Goal: Task Accomplishment & Management: Manage account settings

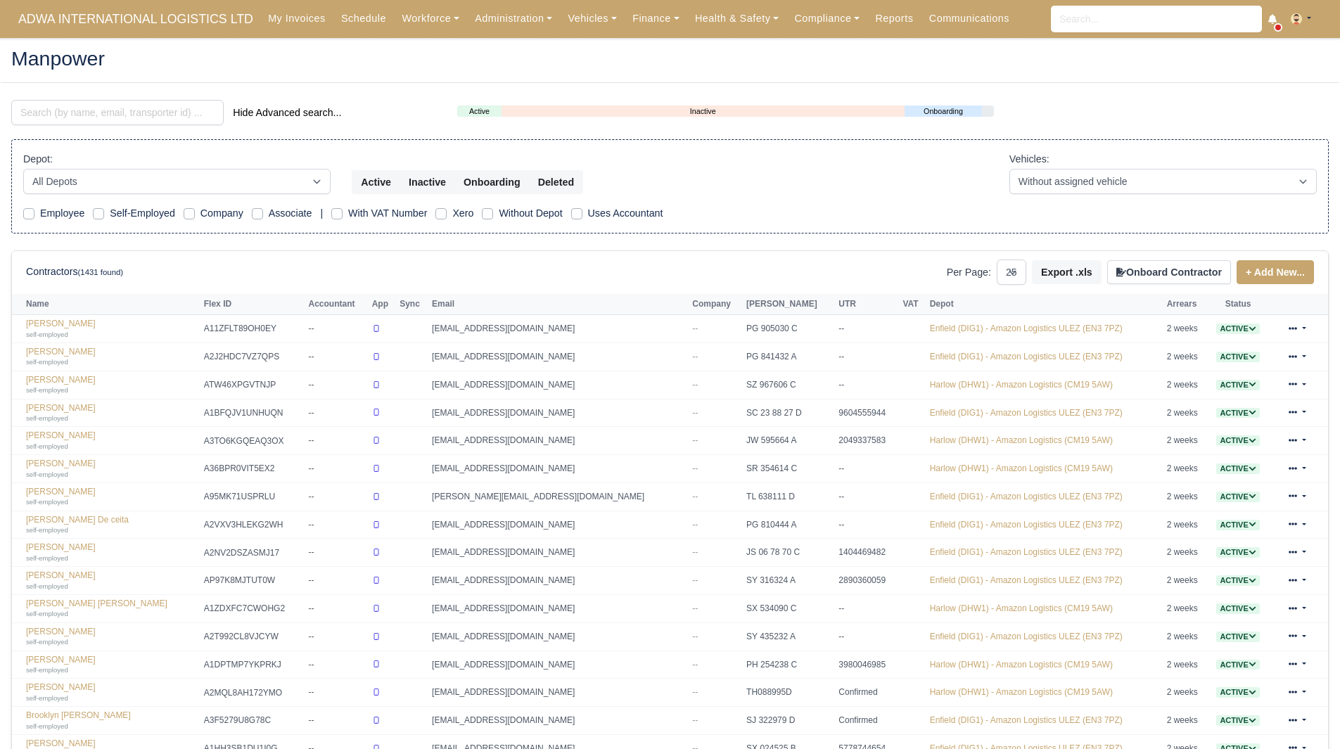
select select "25"
click at [120, 122] on input "search" at bounding box center [117, 112] width 213 height 25
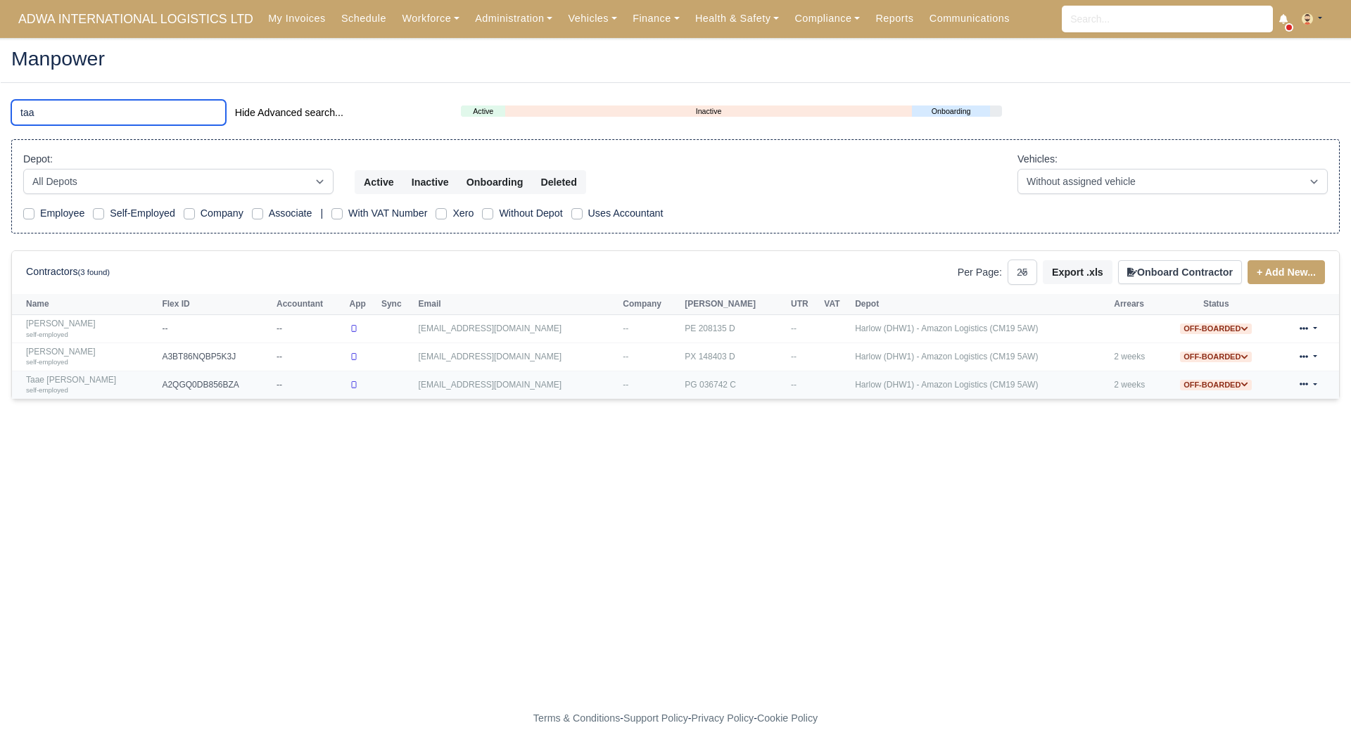
type input "taa"
click at [63, 384] on link "Taae Haque self-employed" at bounding box center [90, 385] width 129 height 20
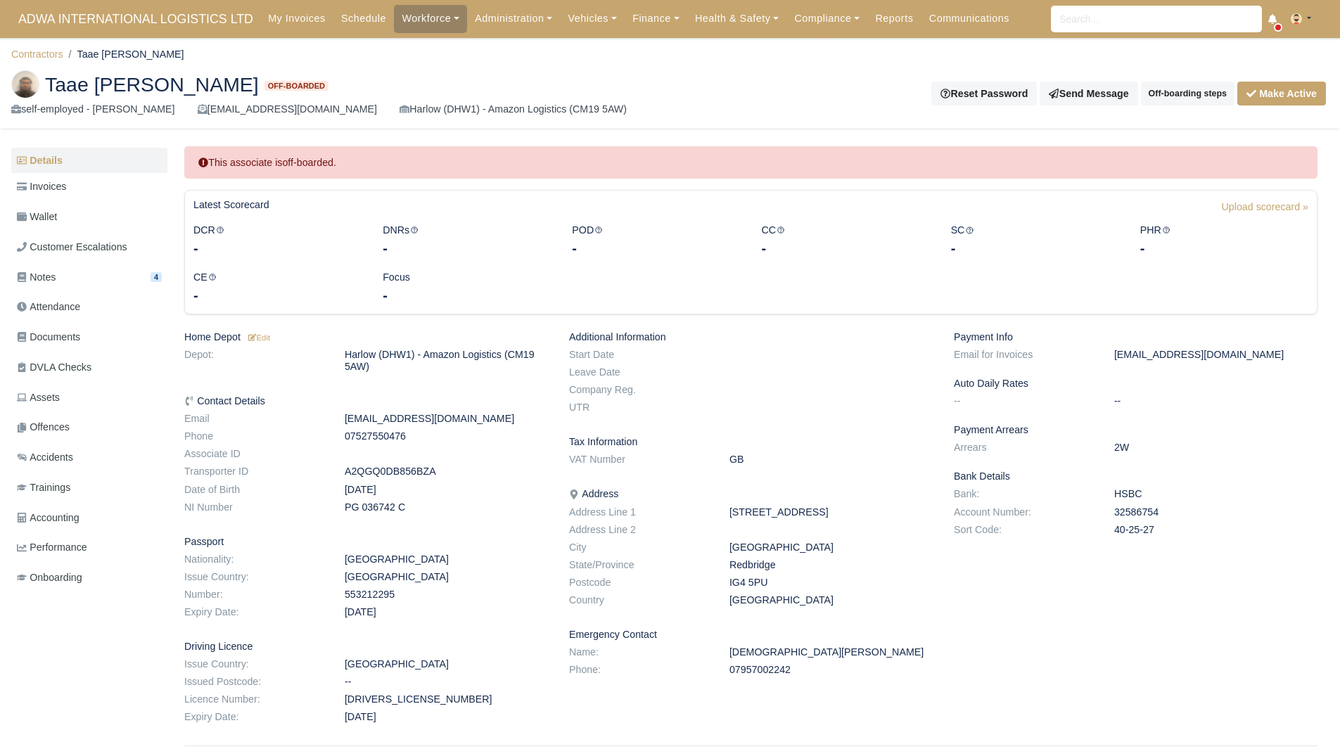
click at [86, 202] on ul "Details Invoices Wallet Customer Escalations Notes 4 Attendance Documents DVLA …" at bounding box center [89, 371] width 156 height 447
click at [81, 186] on link "Invoices" at bounding box center [89, 186] width 156 height 27
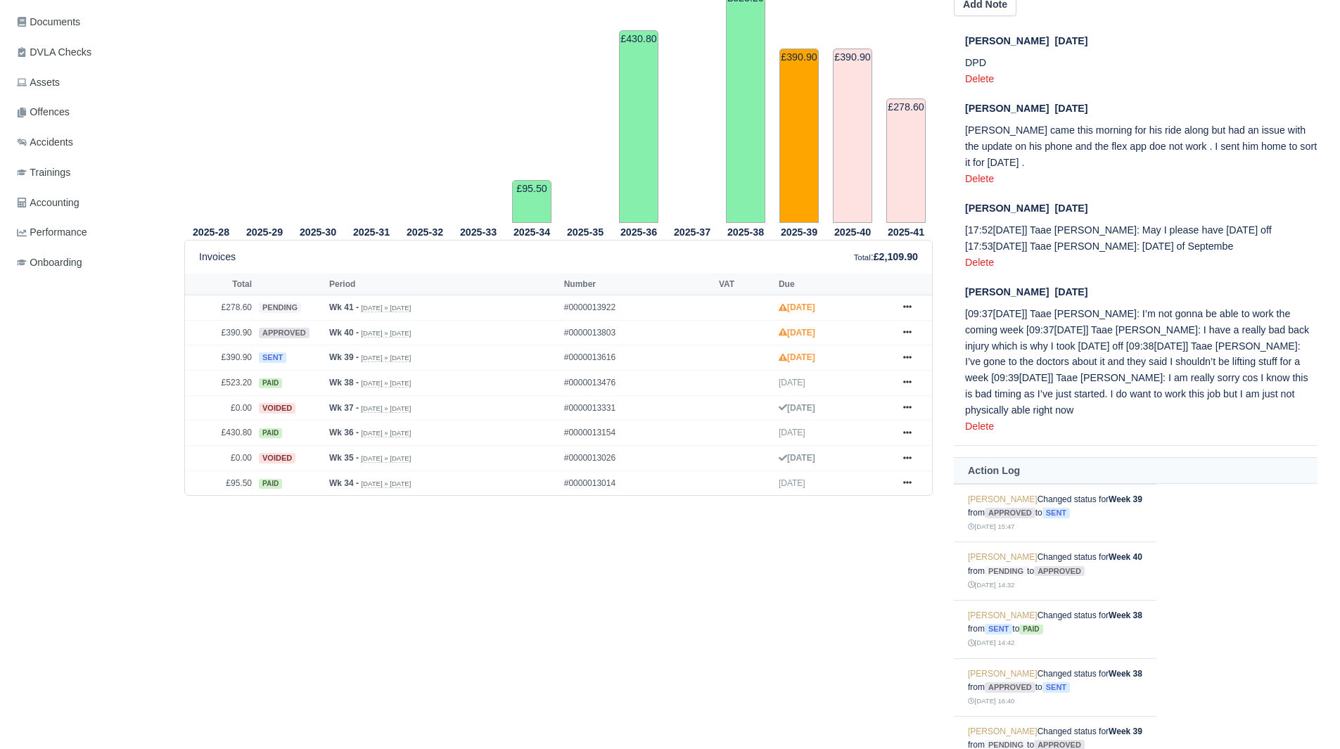
scroll to position [329, 0]
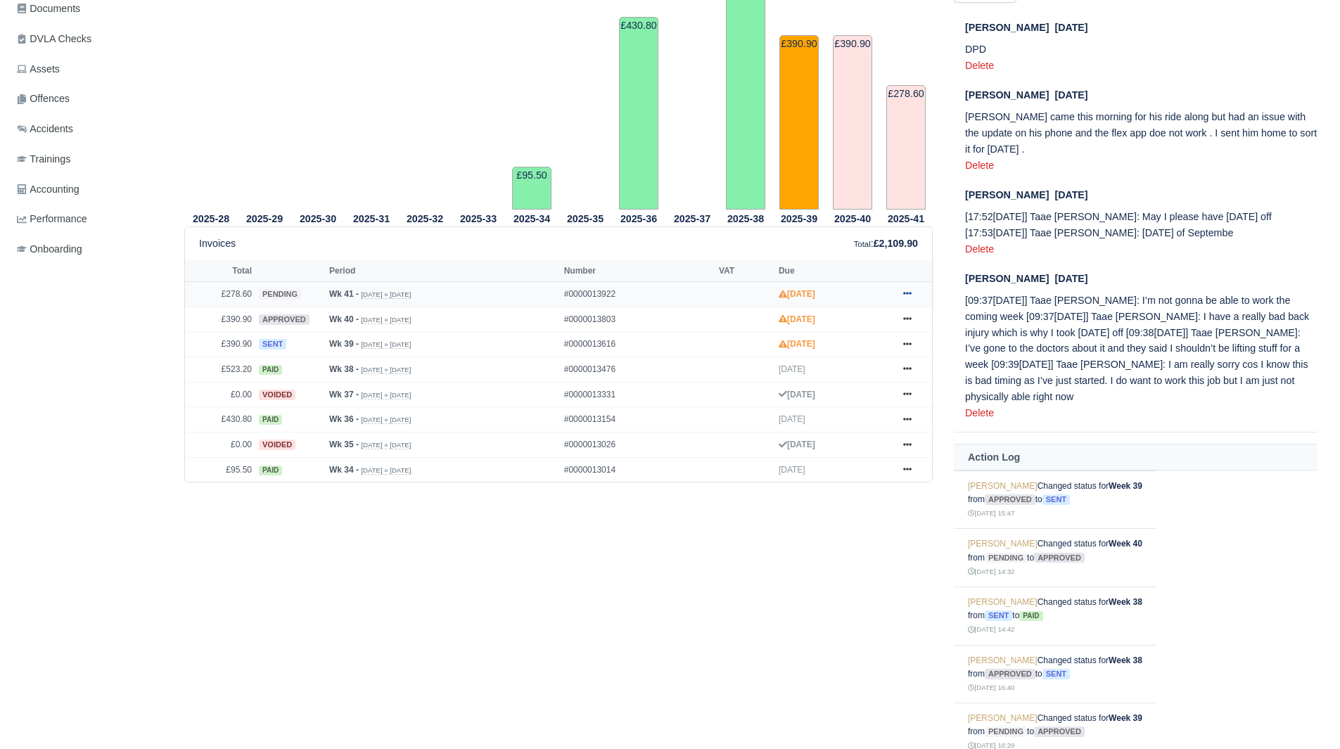
click at [908, 298] on icon at bounding box center [908, 293] width 8 height 8
click at [873, 372] on link "Hold" at bounding box center [854, 380] width 125 height 30
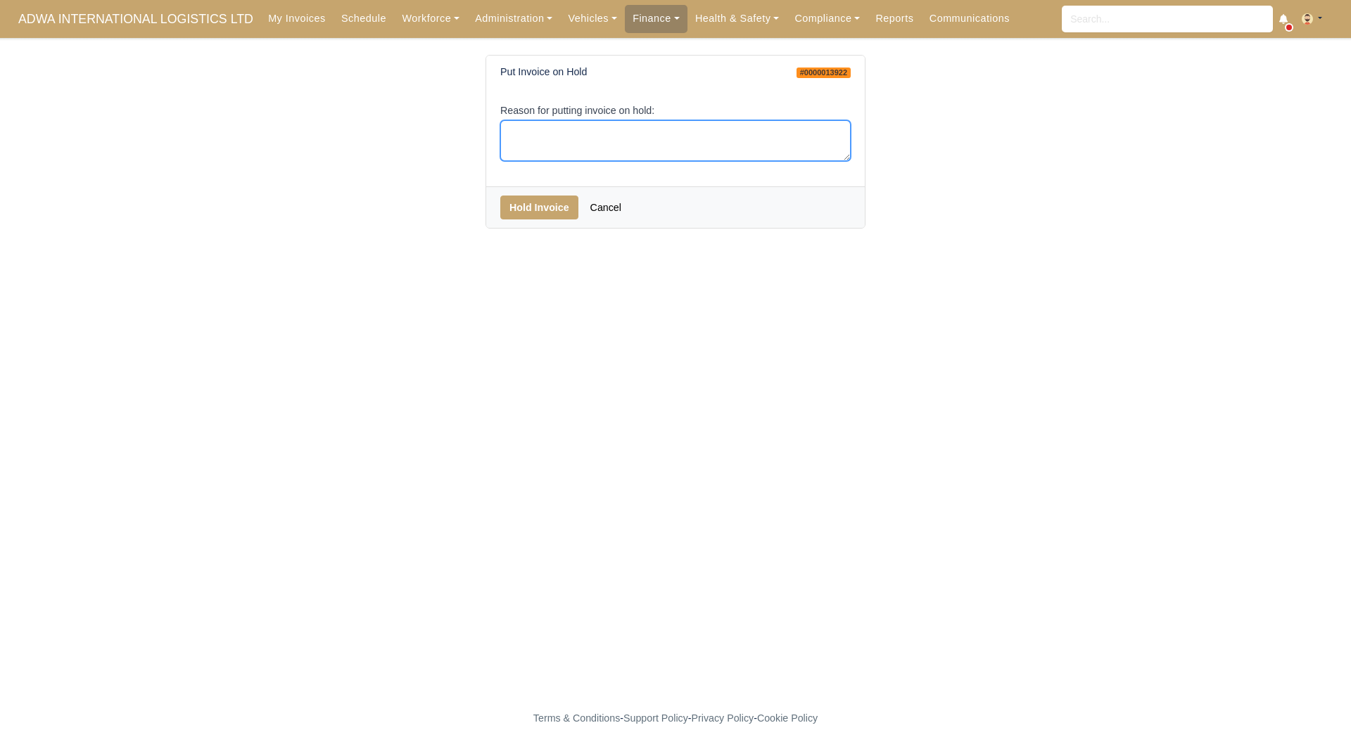
click at [657, 152] on textarea "Reason for putting invoice on hold:" at bounding box center [675, 141] width 350 height 42
type textarea "EOC"
click at [554, 208] on button "Hold Invoice" at bounding box center [539, 208] width 78 height 24
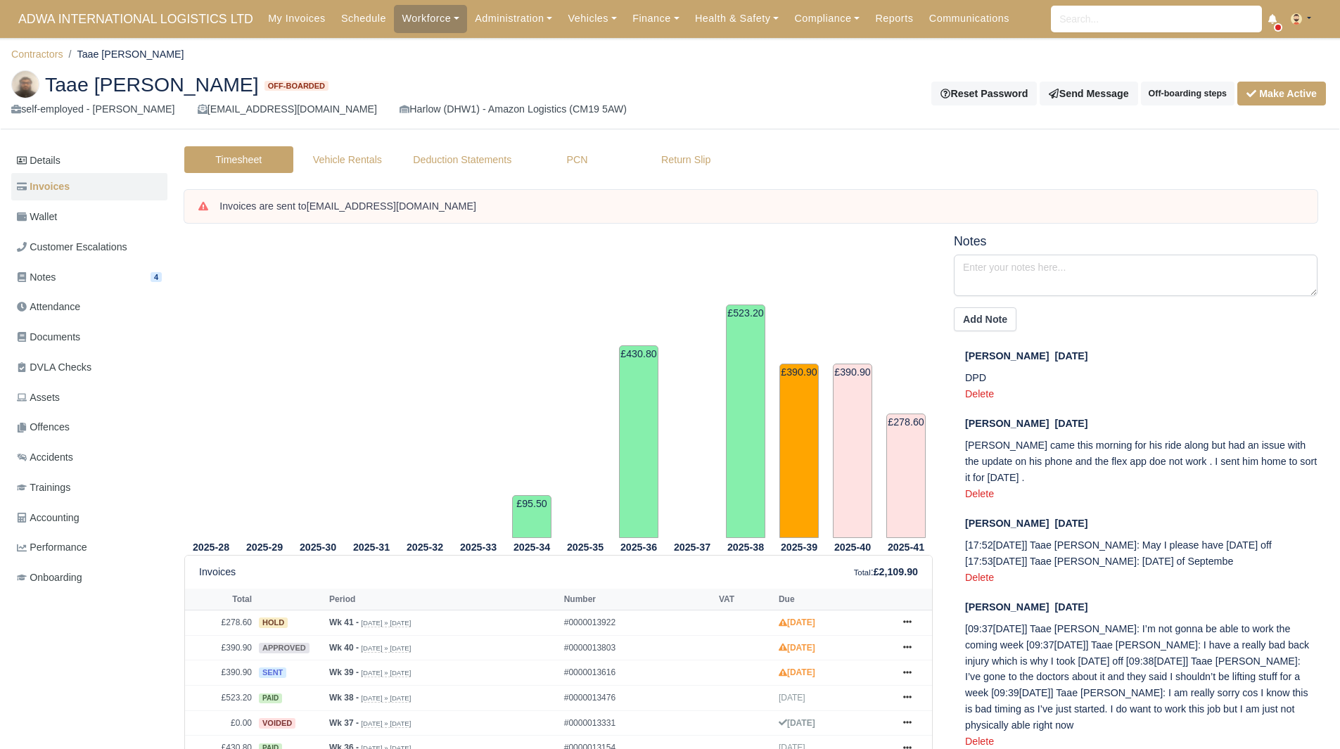
scroll to position [329, 0]
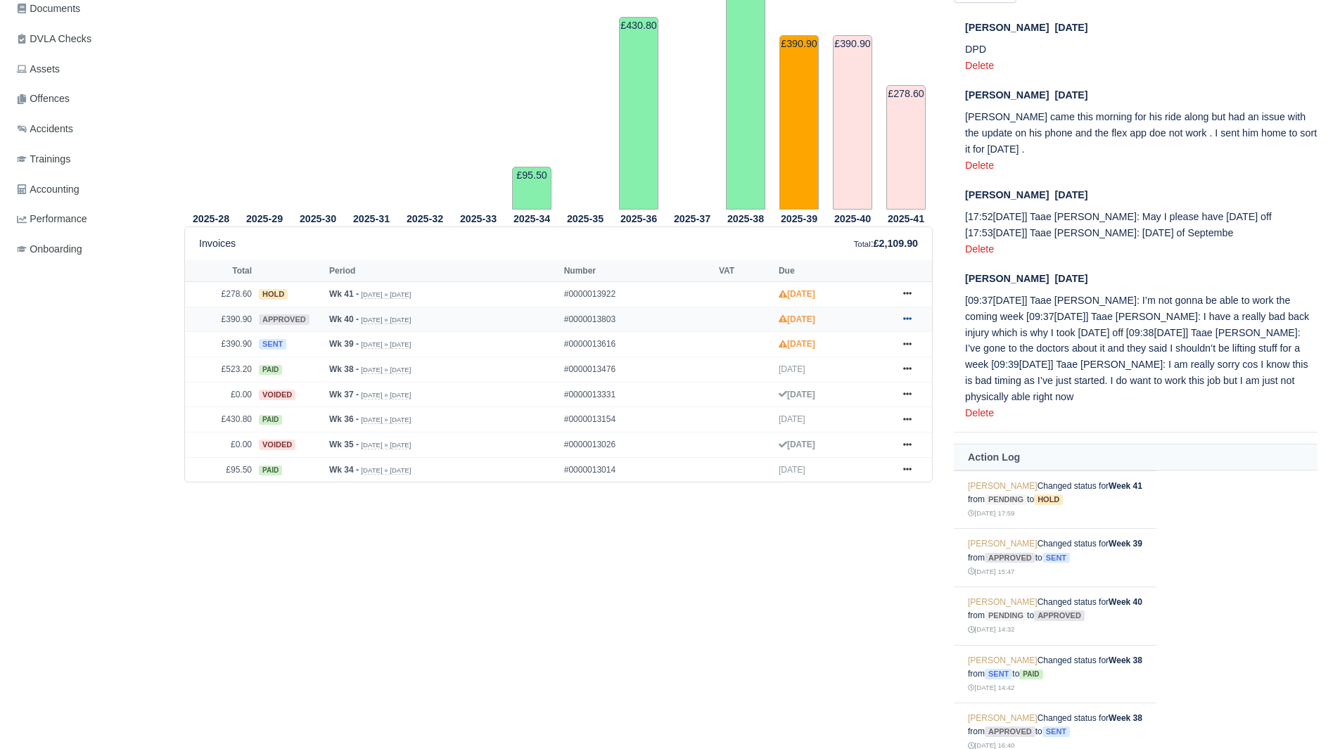
click at [911, 311] on link at bounding box center [907, 320] width 21 height 18
click at [852, 411] on link "Hold" at bounding box center [854, 405] width 125 height 30
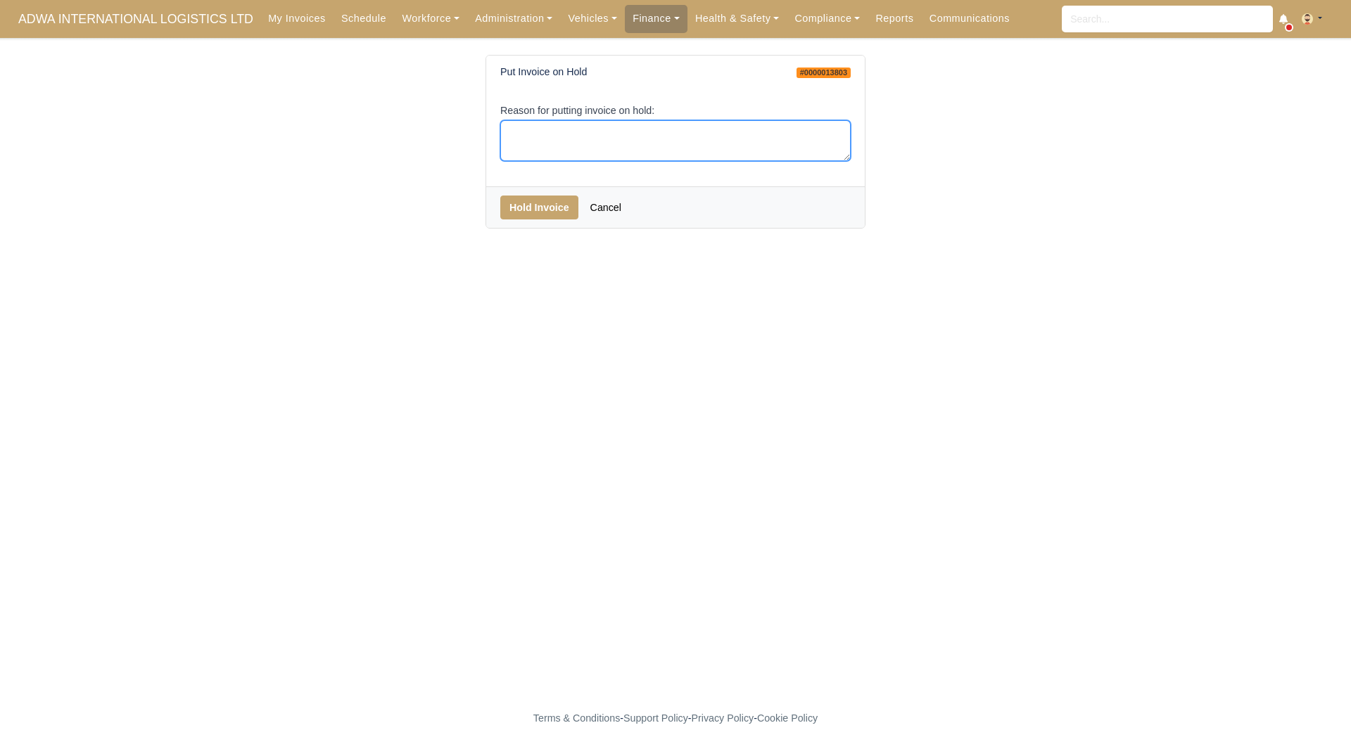
click at [628, 158] on textarea "Reason for putting invoice on hold:" at bounding box center [675, 141] width 350 height 42
type textarea "EOC"
click at [535, 214] on button "Hold Invoice" at bounding box center [539, 208] width 78 height 24
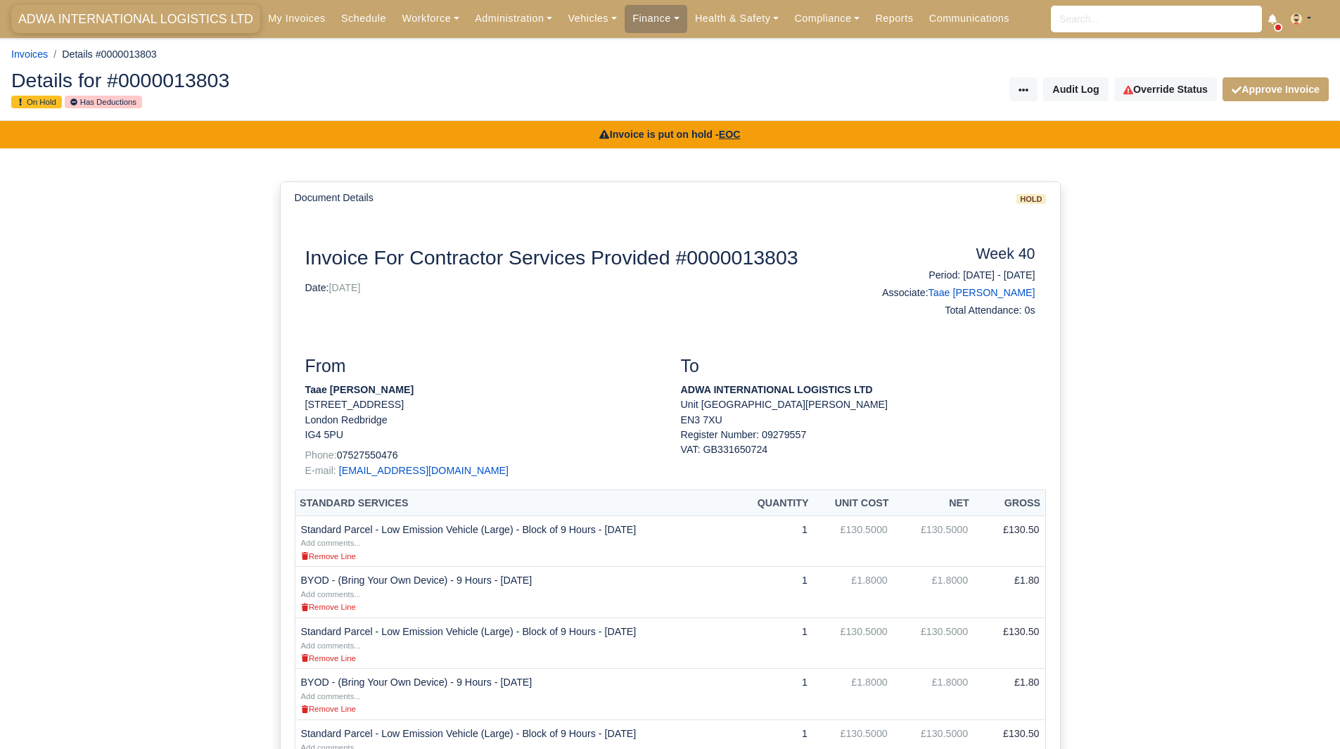
click at [169, 31] on span "ADWA INTERNATIONAL LOGISTICS LTD" at bounding box center [135, 19] width 249 height 28
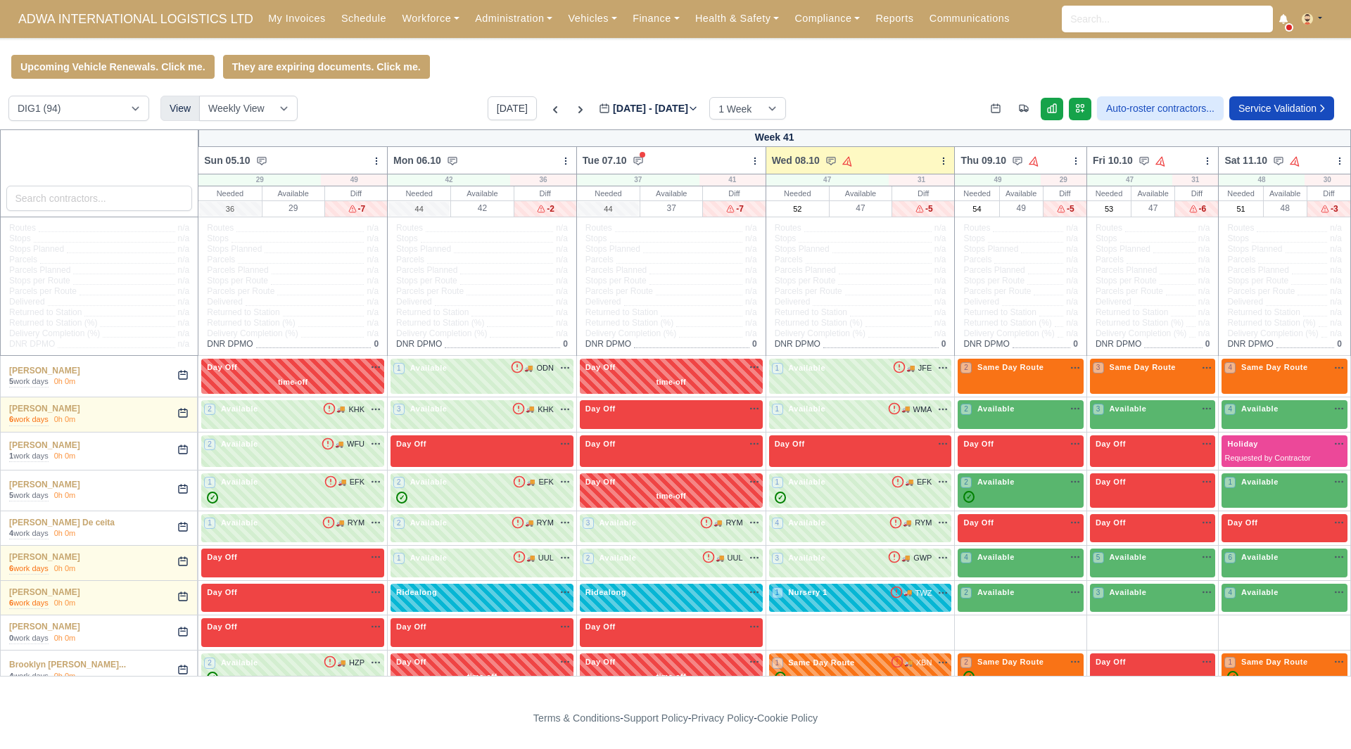
click at [818, 77] on div "Upcoming Vehicle Renewals. Click me. They are expiring documents. Click me." at bounding box center [675, 67] width 1351 height 24
click at [403, 20] on link "Workforce" at bounding box center [430, 18] width 73 height 27
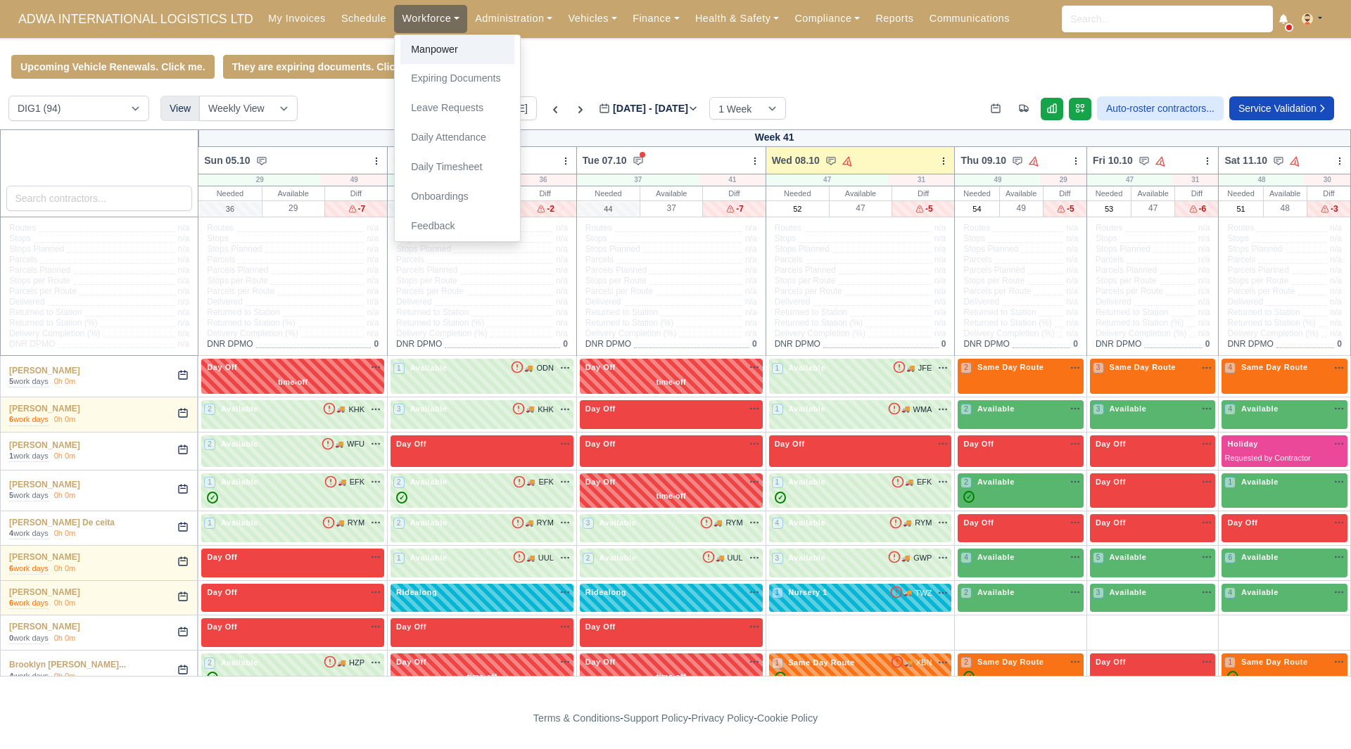
click at [412, 52] on link "Manpower" at bounding box center [457, 50] width 114 height 30
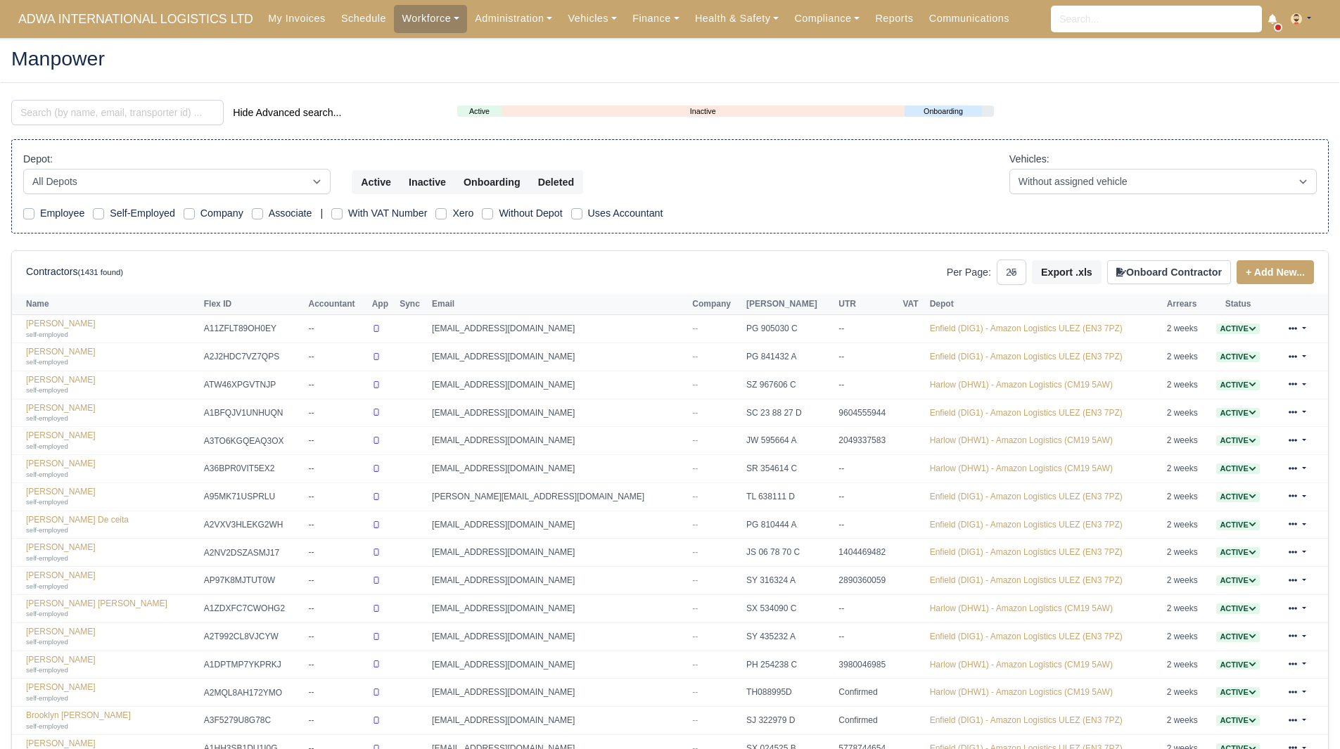
select select "25"
click at [143, 108] on input "search" at bounding box center [117, 112] width 213 height 25
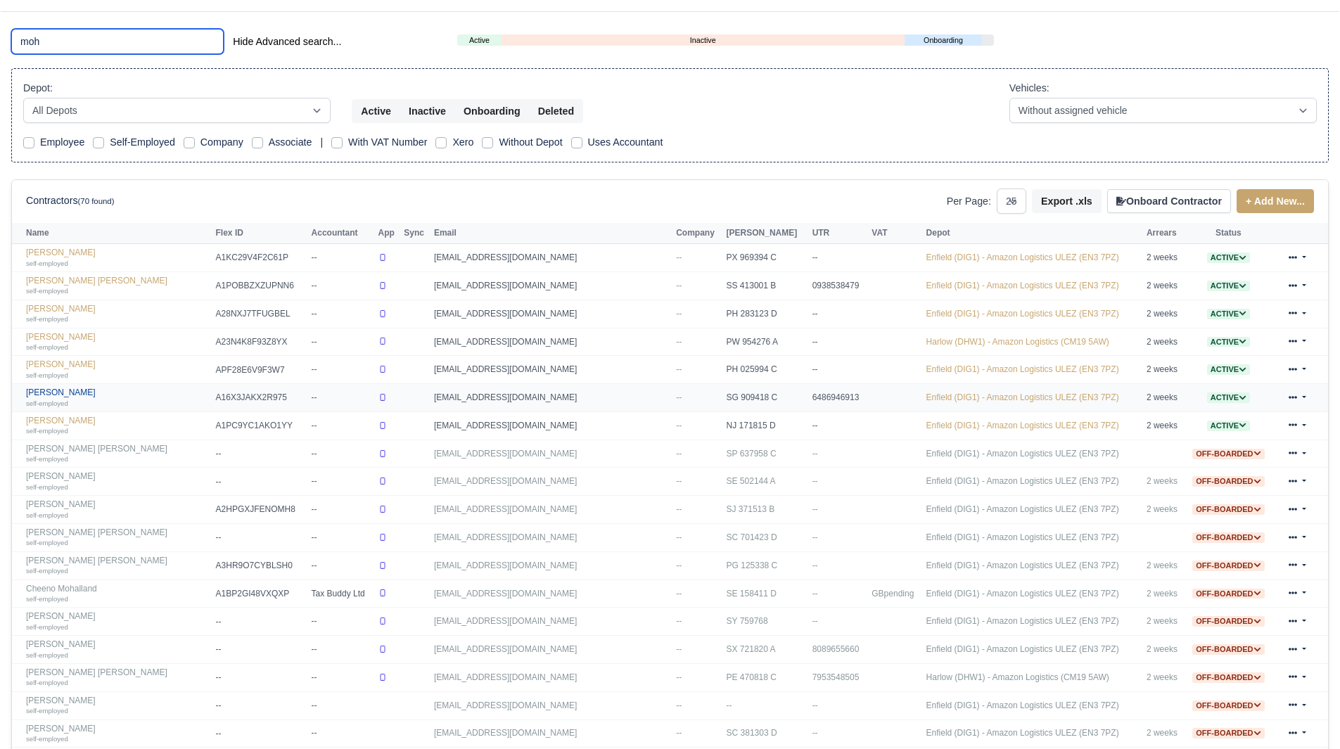
scroll to position [72, 0]
drag, startPoint x: 54, startPoint y: 47, endPoint x: 4, endPoint y: 41, distance: 51.1
click at [4, 41] on div "moh Hide Advanced search..." at bounding box center [224, 41] width 446 height 28
paste input "Zaforakil"
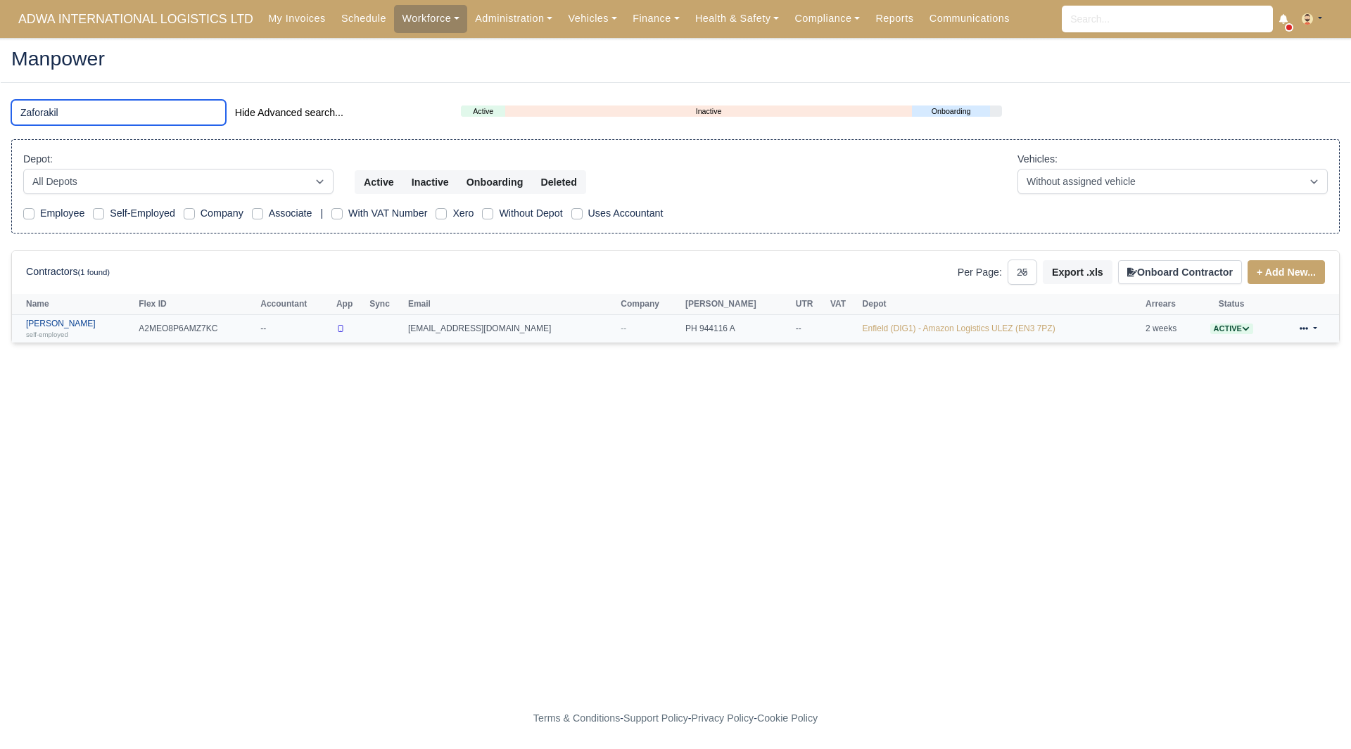
type input "Zaforakil"
click at [104, 326] on link "[PERSON_NAME] self-employed" at bounding box center [79, 329] width 106 height 20
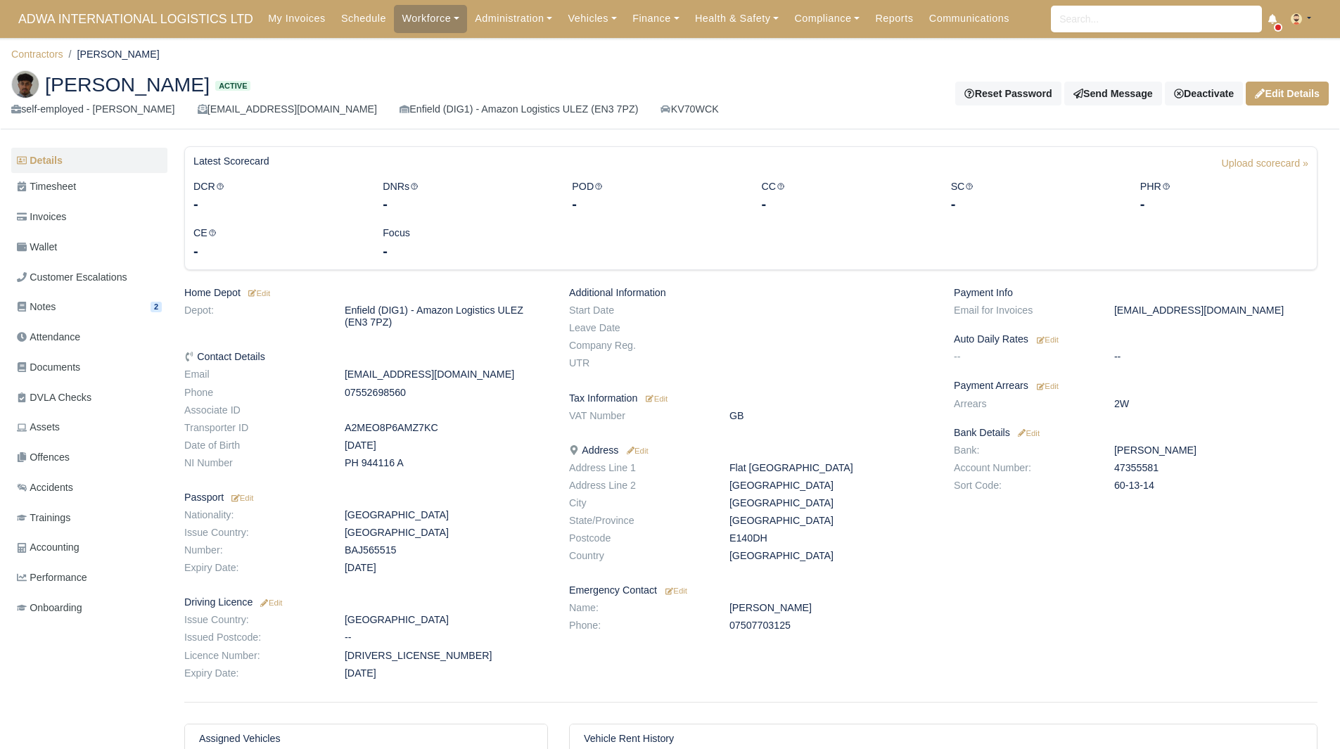
drag, startPoint x: 47, startPoint y: 87, endPoint x: 334, endPoint y: 95, distance: 286.5
click at [210, 94] on span "[PERSON_NAME]" at bounding box center [127, 85] width 165 height 20
copy span "[PERSON_NAME]"
click at [1115, 468] on dd "47355581" at bounding box center [1216, 468] width 224 height 12
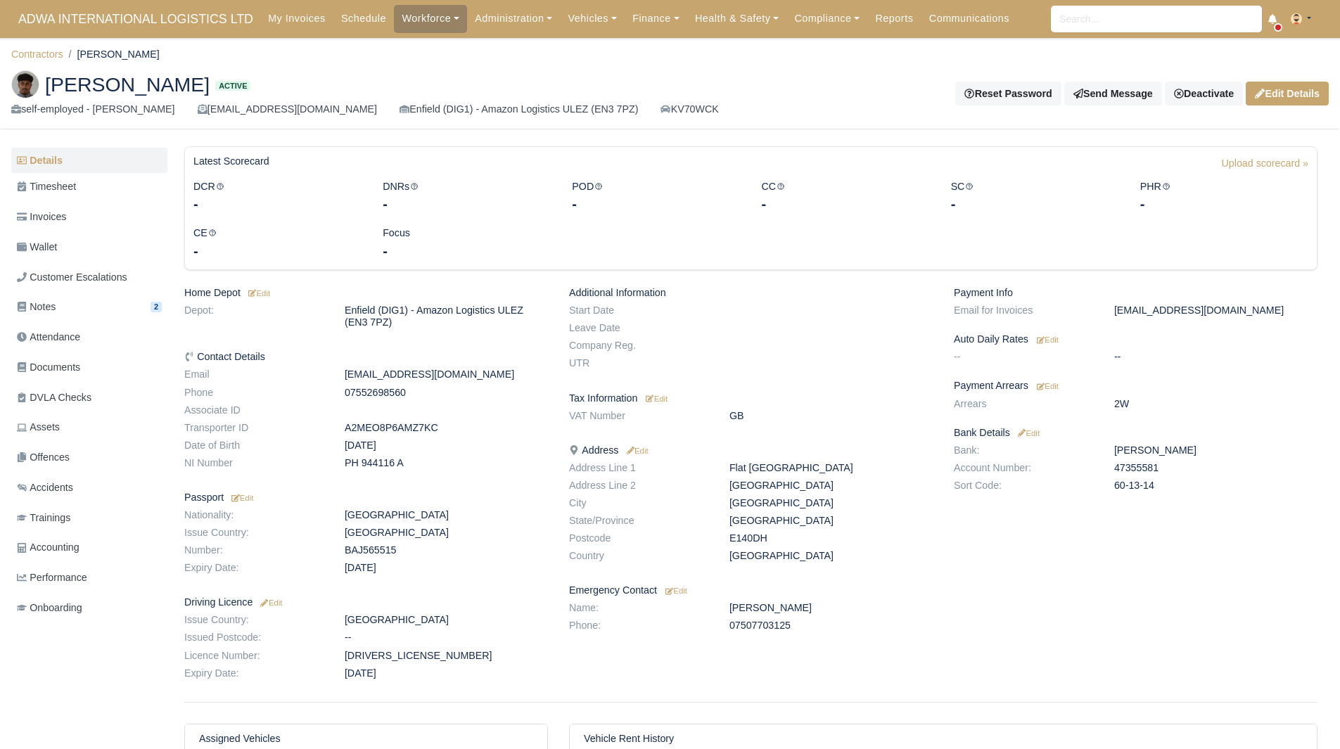
copy dd "47355581"
drag, startPoint x: 334, startPoint y: 91, endPoint x: 54, endPoint y: 88, distance: 280.1
click at [54, 88] on span "[PERSON_NAME]" at bounding box center [127, 85] width 165 height 20
drag, startPoint x: 44, startPoint y: 88, endPoint x: 338, endPoint y: 91, distance: 294.2
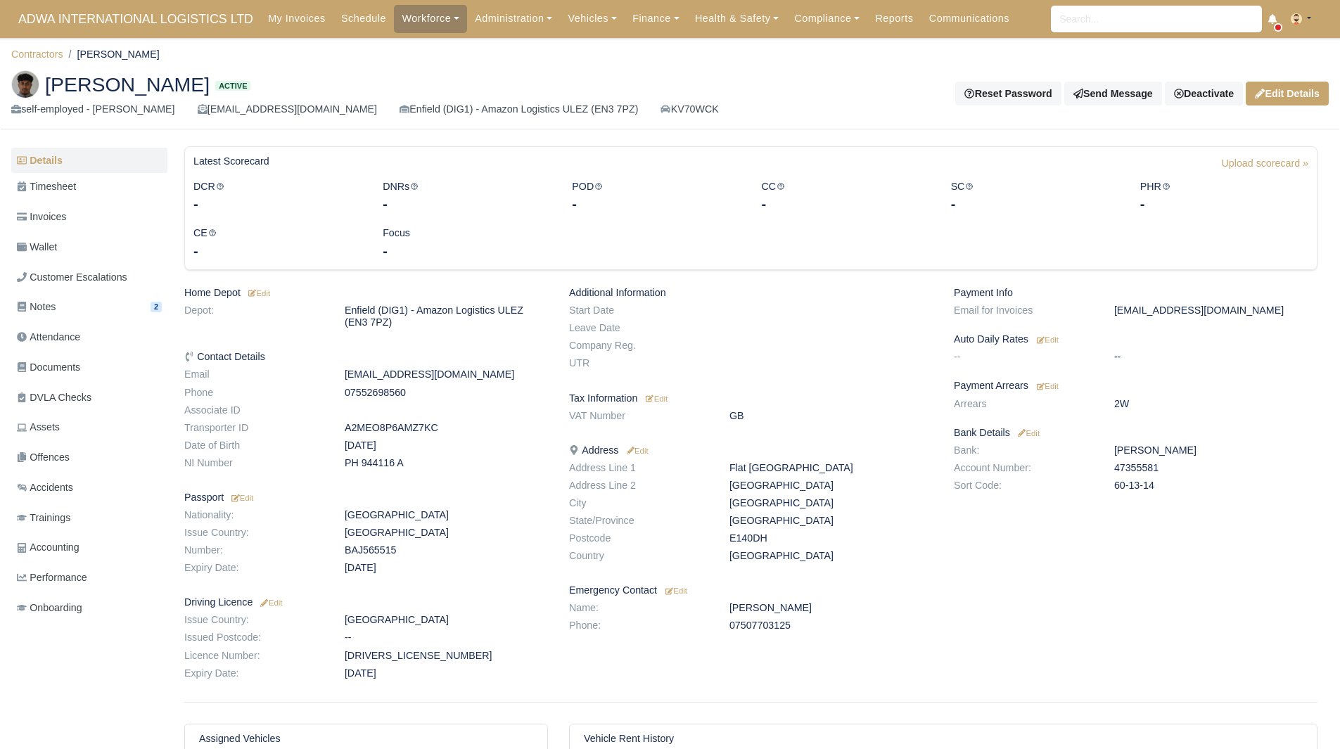
click at [338, 91] on h2 "[PERSON_NAME] Active" at bounding box center [370, 84] width 719 height 28
copy span "[PERSON_NAME]"
